Goal: Information Seeking & Learning: Learn about a topic

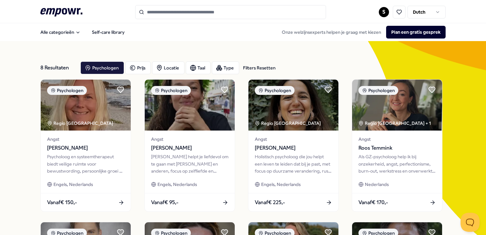
click at [186, 17] on input "Search for products, categories or subcategories" at bounding box center [230, 12] width 191 height 14
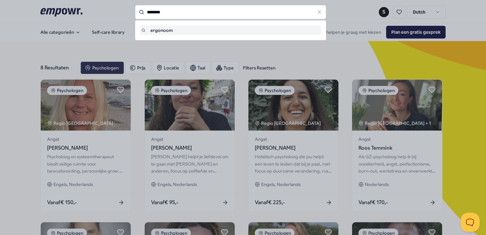
type input "********"
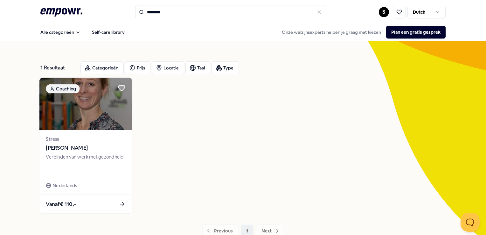
click at [98, 126] on img at bounding box center [85, 104] width 92 height 52
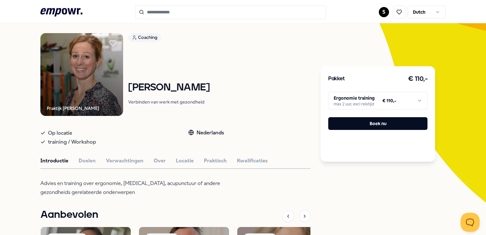
scroll to position [95, 0]
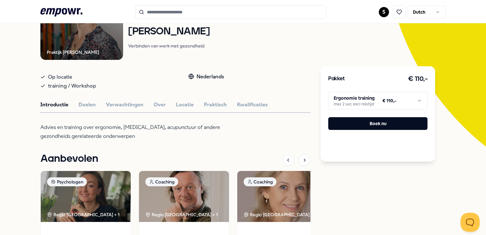
click at [412, 98] on html ".empowr-logo_svg__cls-1{fill:#03032f} S Dutch Alle categorieën Self-care librar…" at bounding box center [243, 117] width 486 height 235
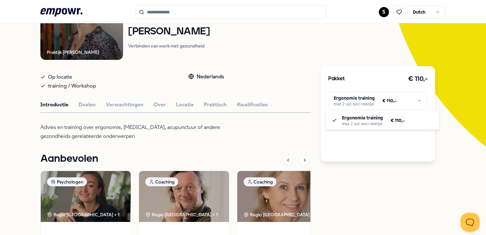
click at [427, 87] on html ".empowr-logo_svg__cls-1{fill:#03032f} S Dutch Alle categorieën Self-care librar…" at bounding box center [243, 117] width 486 height 235
